Goal: Task Accomplishment & Management: Complete application form

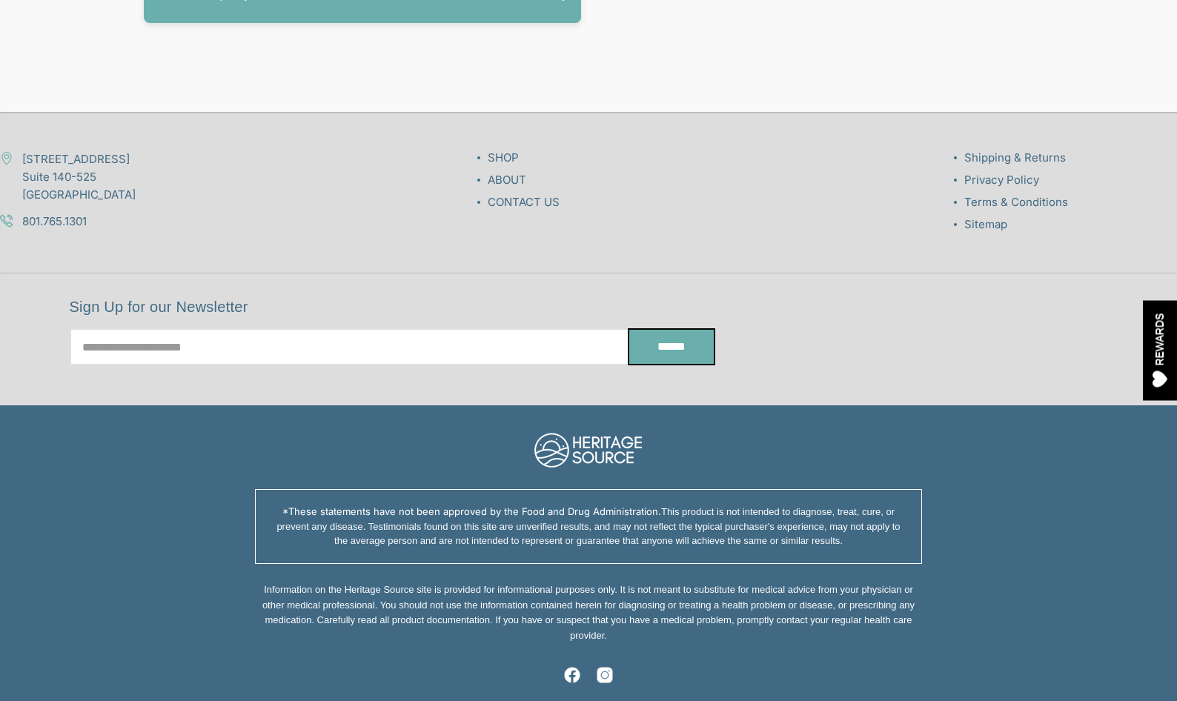
scroll to position [7839, 0]
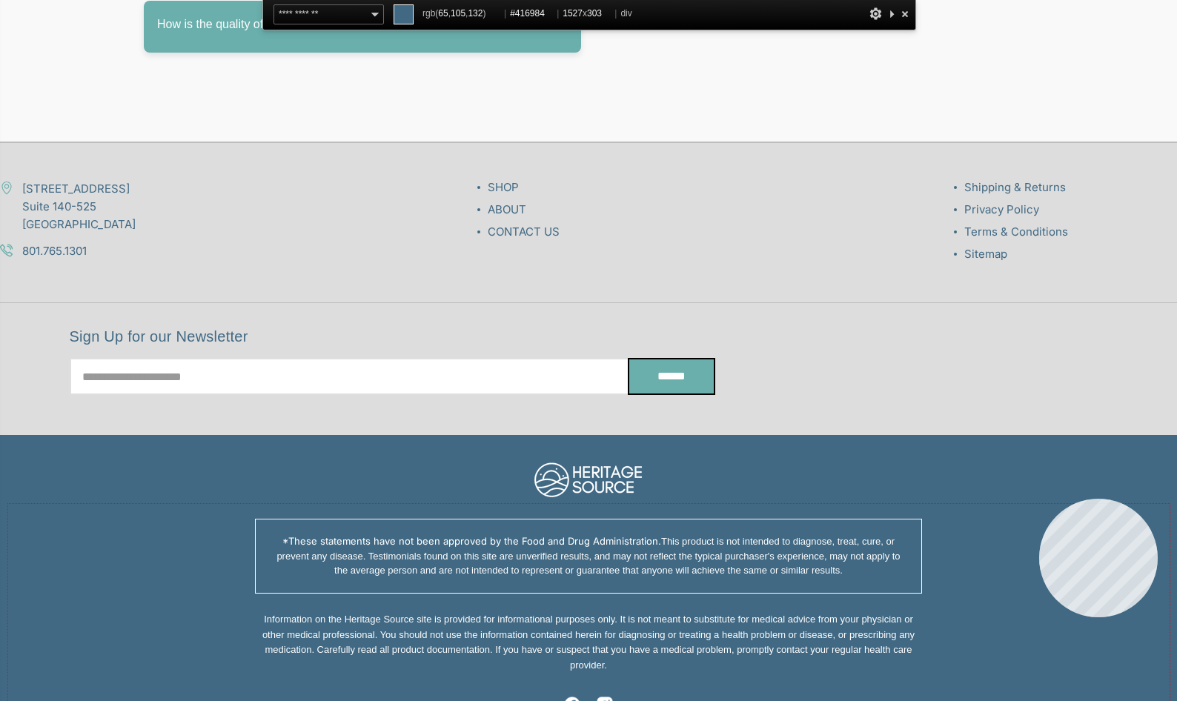
click at [1039, 504] on div "*These statements have not been approved by the Food and Drug Administration. T…" at bounding box center [588, 630] width 1161 height 253
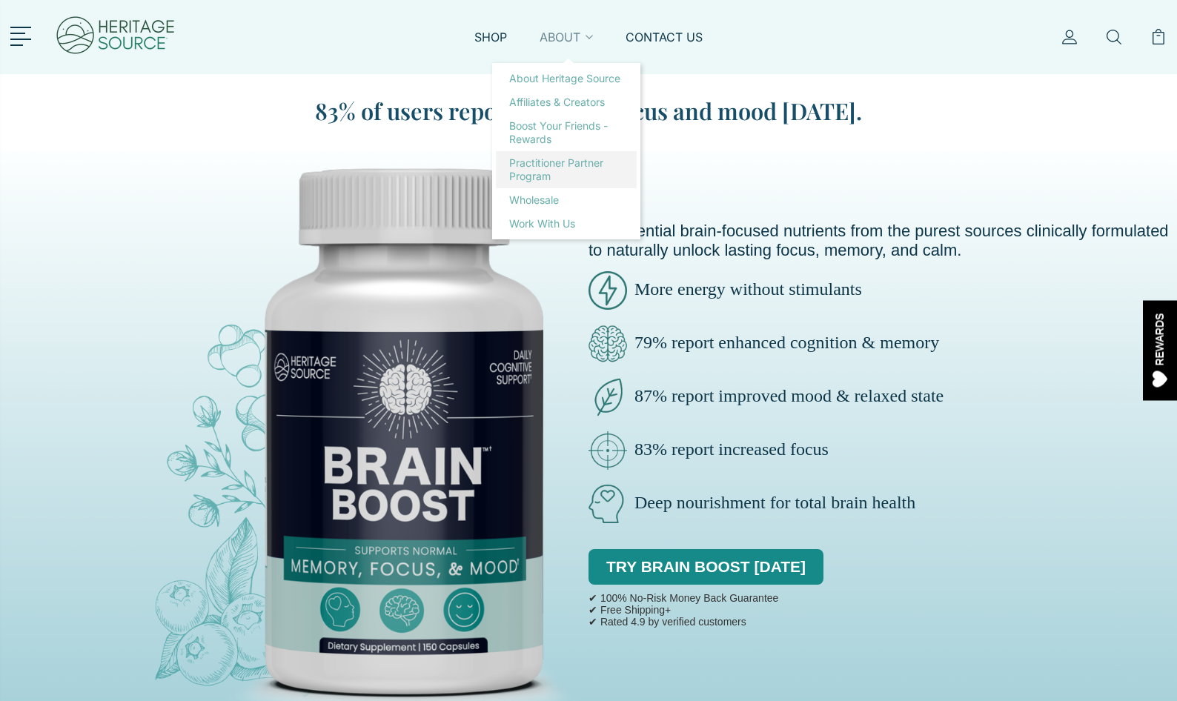
click at [546, 151] on link "Practitioner Partner Program" at bounding box center [566, 169] width 141 height 37
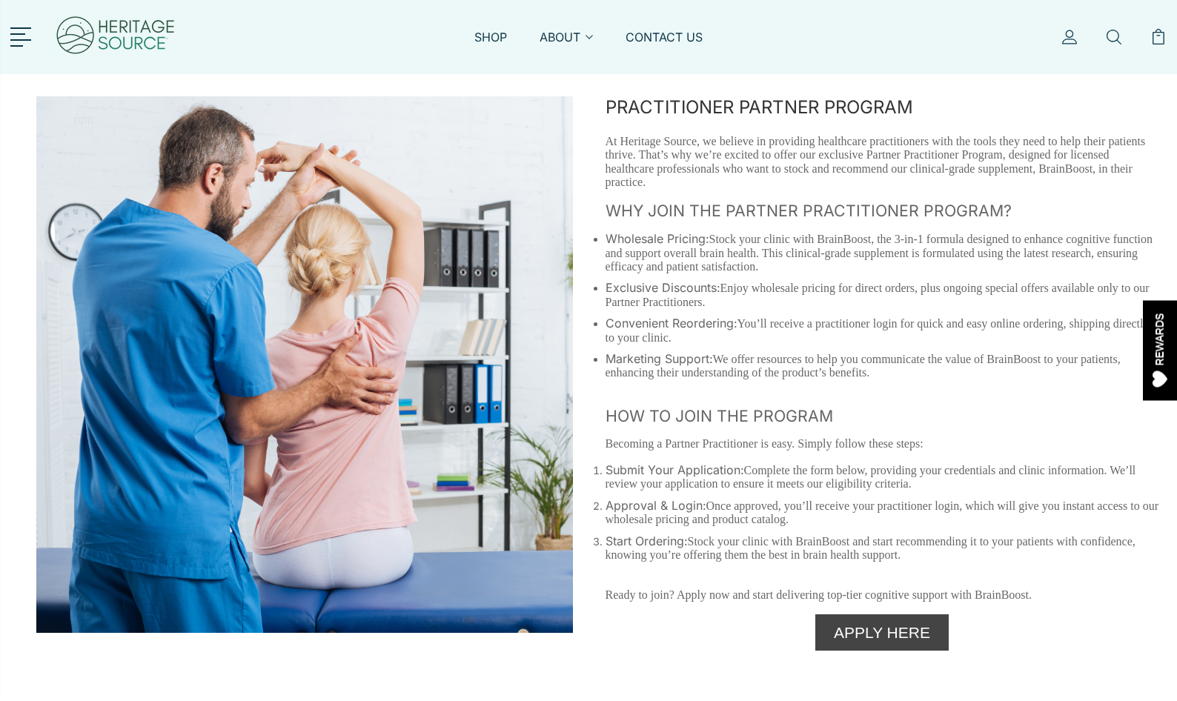
drag, startPoint x: 714, startPoint y: 239, endPoint x: 878, endPoint y: 265, distance: 165.8
click at [878, 265] on p "Wholesale Pricing: Stock your clinic with BrainBoost, the 3-in-1 formula design…" at bounding box center [883, 253] width 554 height 42
copy span "Stock your clinic with BrainBoost, the 3-in-1 formula designed to enhance cogni…"
drag, startPoint x: 723, startPoint y: 285, endPoint x: 753, endPoint y: 298, distance: 32.2
click at [753, 298] on p "Exclusive Discounts: Enjoy wholesale pricing for direct orders, plus ongoing sp…" at bounding box center [883, 295] width 554 height 28
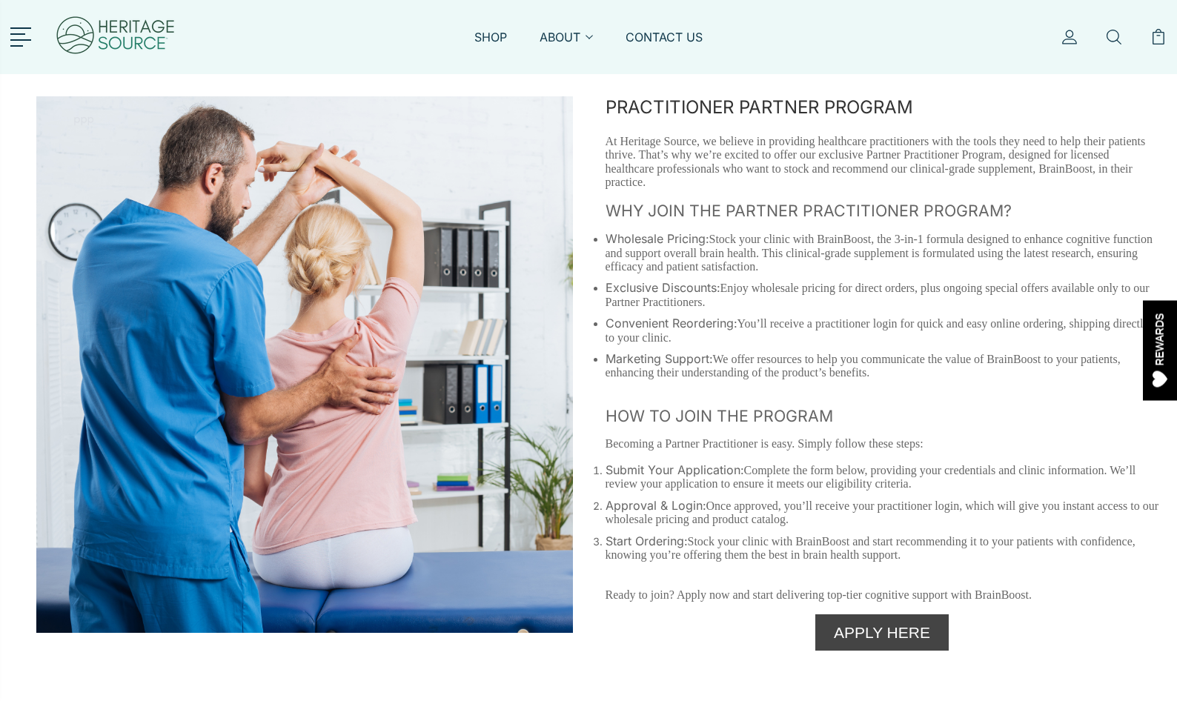
copy span "Enjoy wholesale pricing for direct orders, plus ongoing special offers availabl…"
drag, startPoint x: 745, startPoint y: 320, endPoint x: 737, endPoint y: 335, distance: 16.6
click at [737, 335] on p "Convenient Reordering: You’ll receive a practitioner login for quick and easy o…" at bounding box center [883, 330] width 554 height 28
copy span "You’ll receive a practitioner login for quick and easy online ordering, shippin…"
drag, startPoint x: 718, startPoint y: 355, endPoint x: 951, endPoint y: 371, distance: 233.3
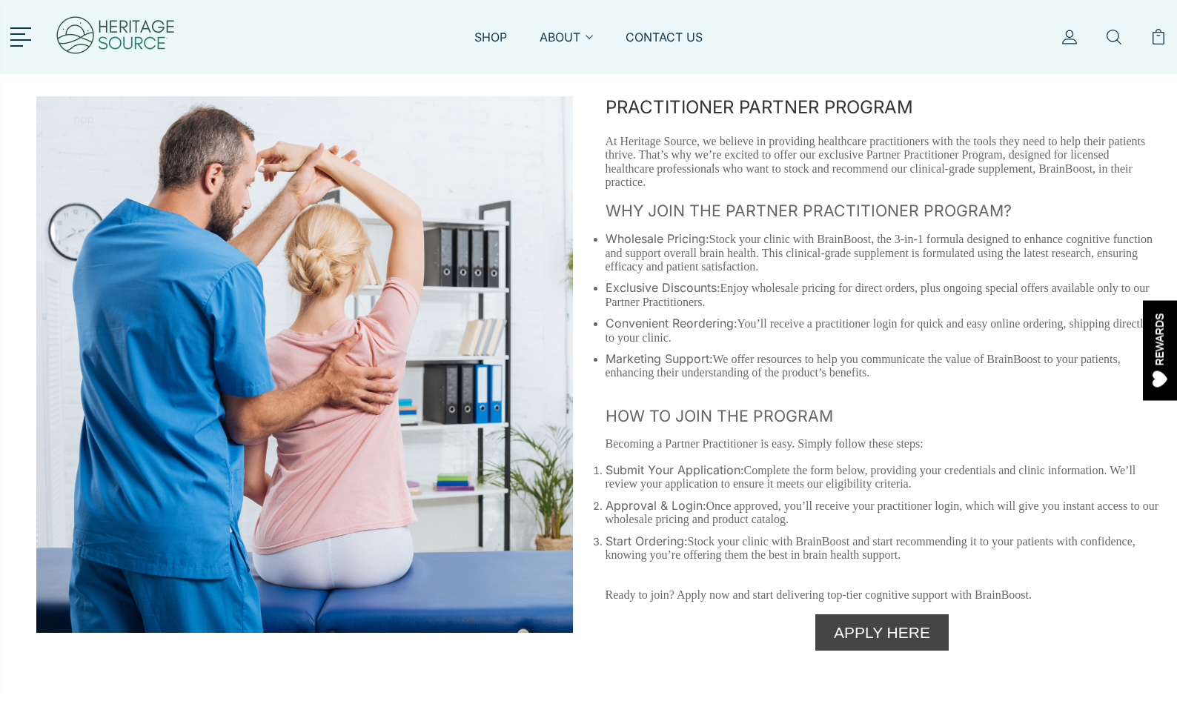
click at [951, 371] on p "Marketing Support: We offer resources to help you communicate the value of Brai…" at bounding box center [883, 366] width 554 height 28
copy span "We offer resources to help you communicate the value of BrainBoost to your pati…"
click at [606, 471] on li "Submit Your Application: Complete the form below, providing your credentials an…" at bounding box center [883, 477] width 554 height 28
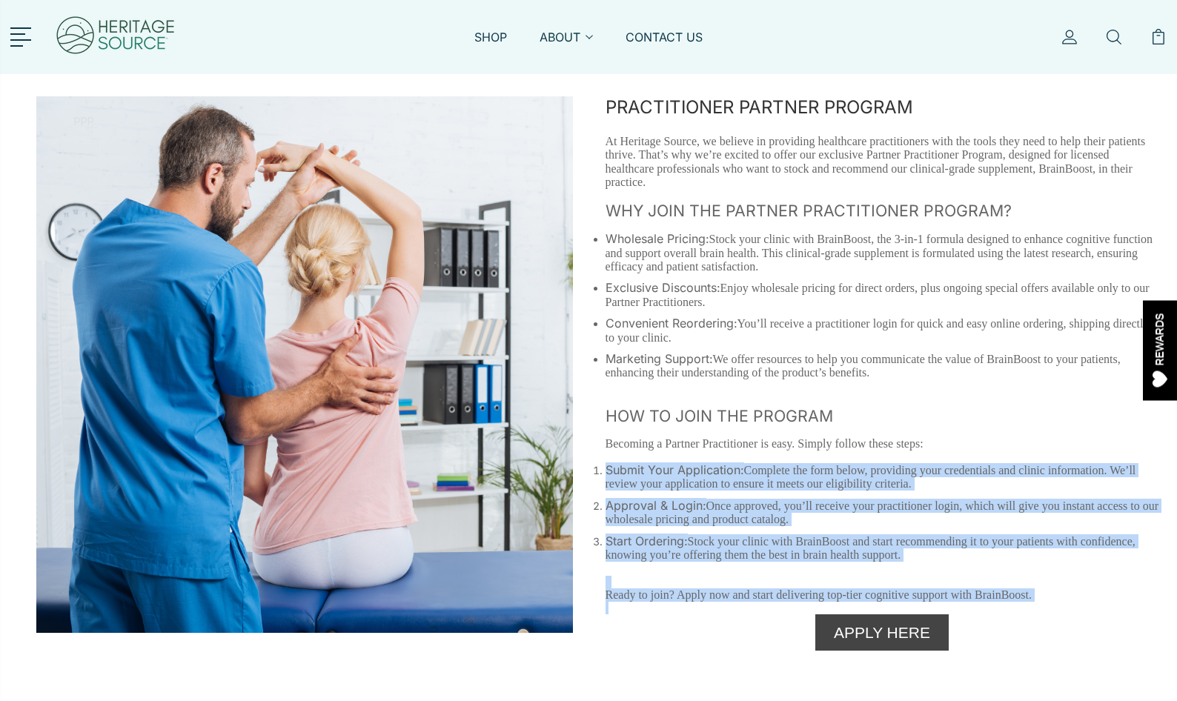
drag, startPoint x: 597, startPoint y: 465, endPoint x: 666, endPoint y: 620, distance: 169.9
click at [666, 620] on div "PRACTITIONER PARTNER PROGRAM At Heritage Source, we believe in providing health…" at bounding box center [881, 373] width 569 height 554
copy div "Submit Your Application: Complete the form below, providing your credentials an…"
